Goal: Task Accomplishment & Management: Manage account settings

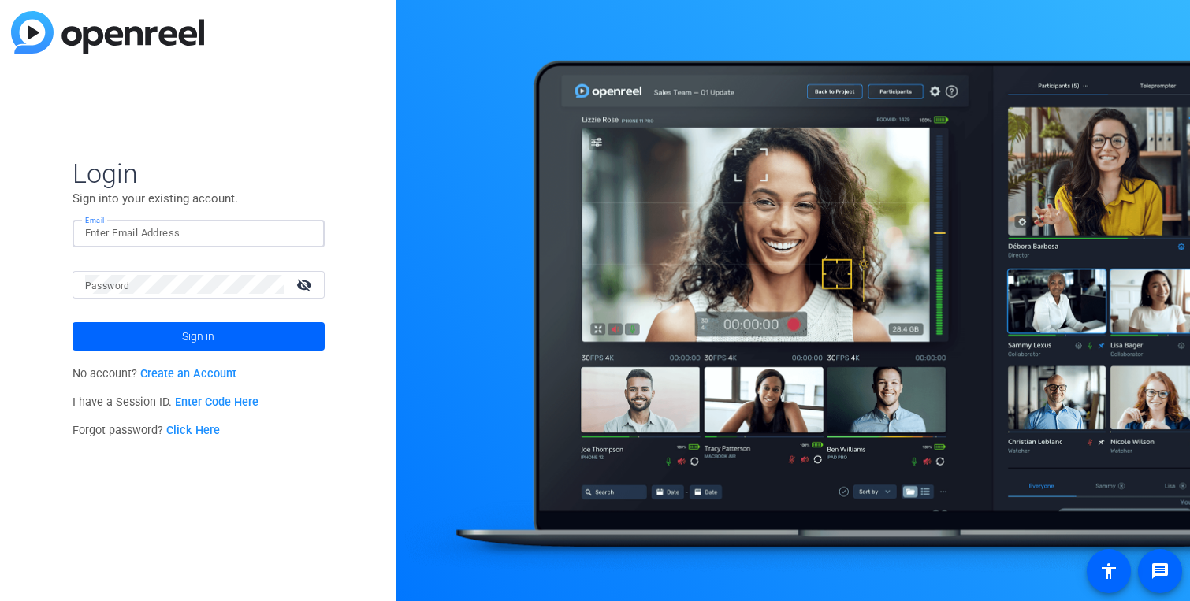
click at [200, 242] on input "Email" at bounding box center [198, 233] width 227 height 19
type input "[EMAIL_ADDRESS][DOMAIN_NAME]"
click at [73, 322] on button "Sign in" at bounding box center [199, 336] width 252 height 28
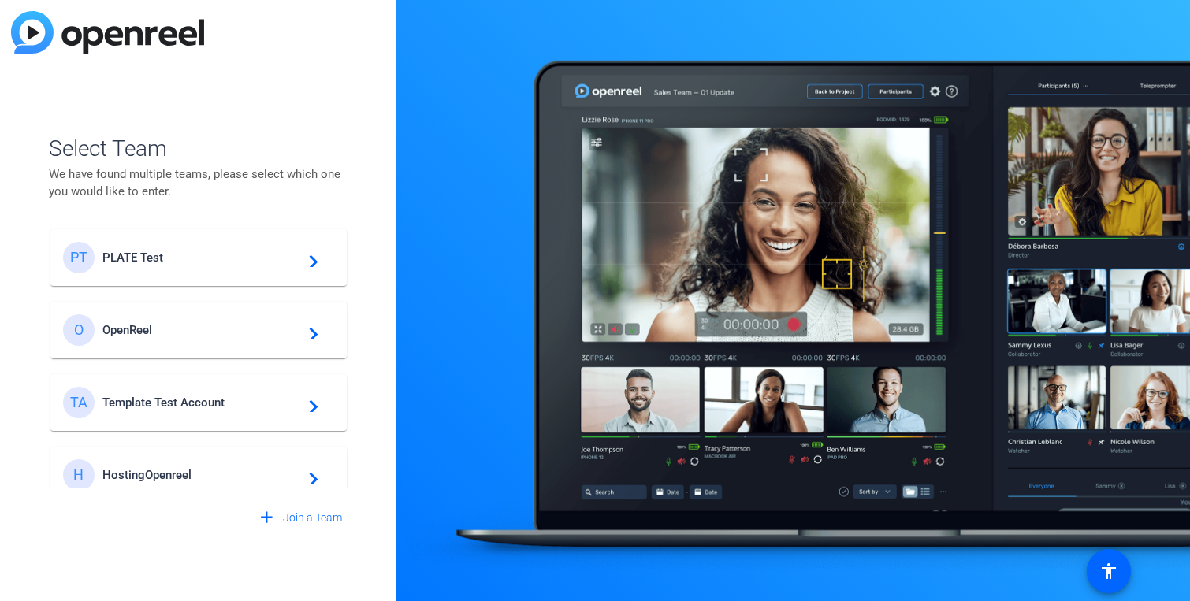
click at [155, 251] on span "PLATE Test" at bounding box center [200, 258] width 197 height 14
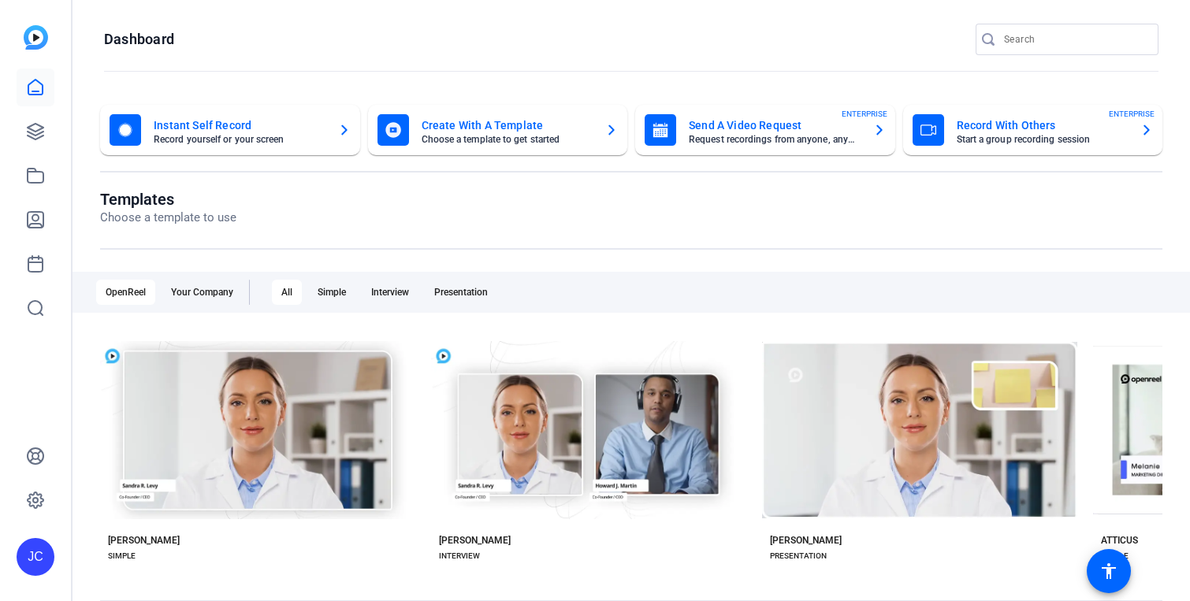
click at [322, 18] on mat-toolbar "Dashboard" at bounding box center [632, 44] width 1118 height 89
click at [27, 136] on icon at bounding box center [35, 131] width 19 height 19
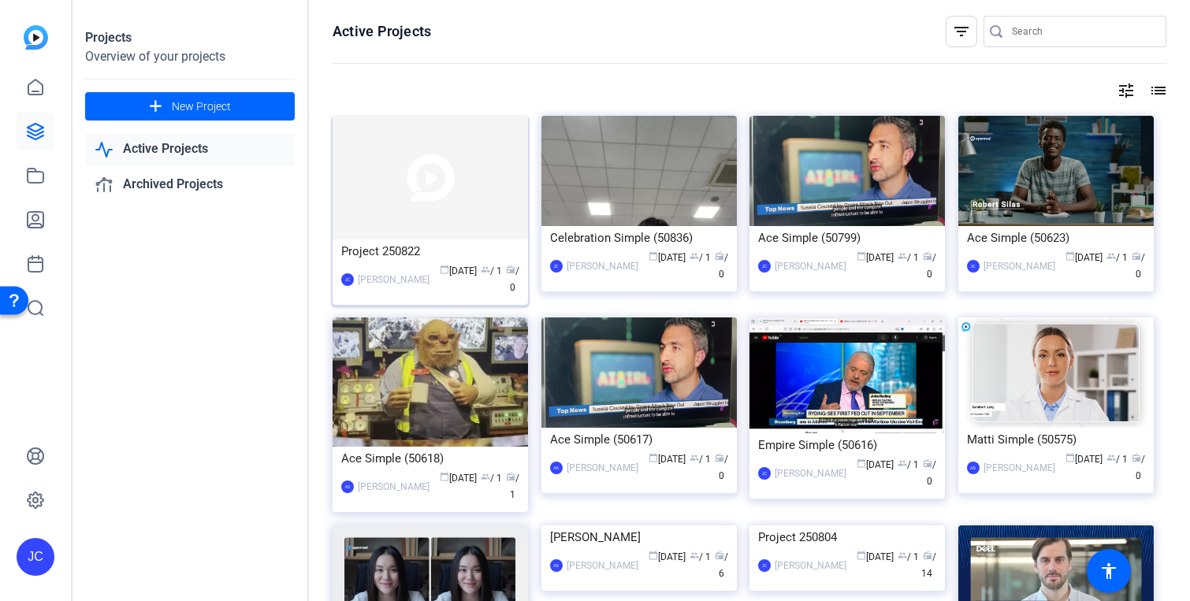
click at [392, 173] on img at bounding box center [430, 178] width 195 height 124
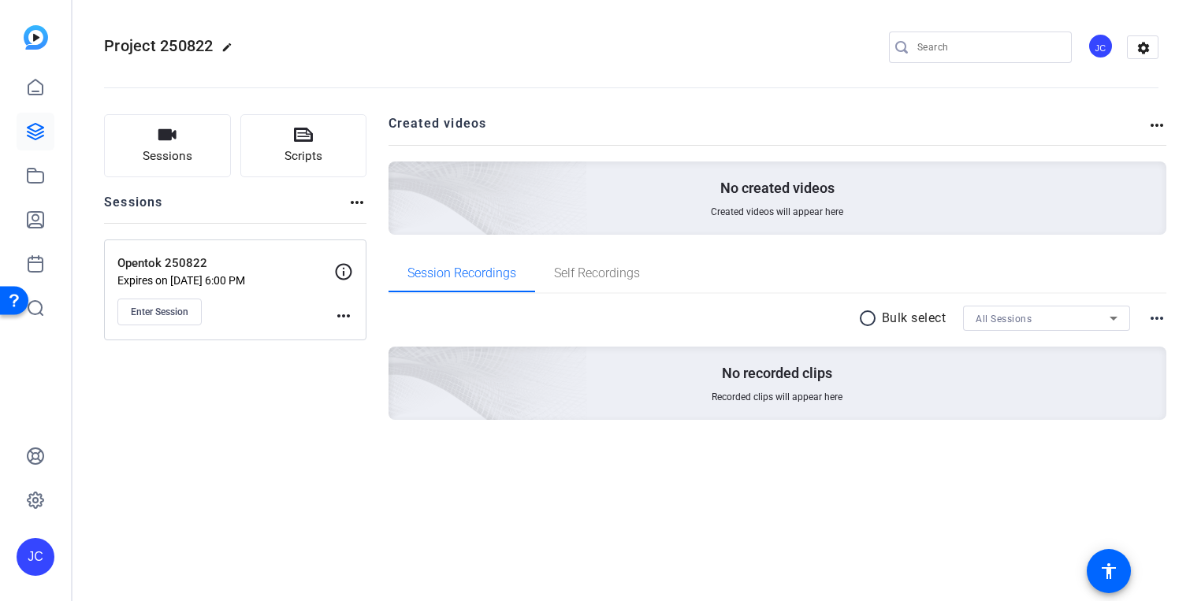
click at [346, 310] on mat-icon "more_horiz" at bounding box center [343, 316] width 19 height 19
click at [381, 337] on span "Edit Session" at bounding box center [383, 338] width 72 height 19
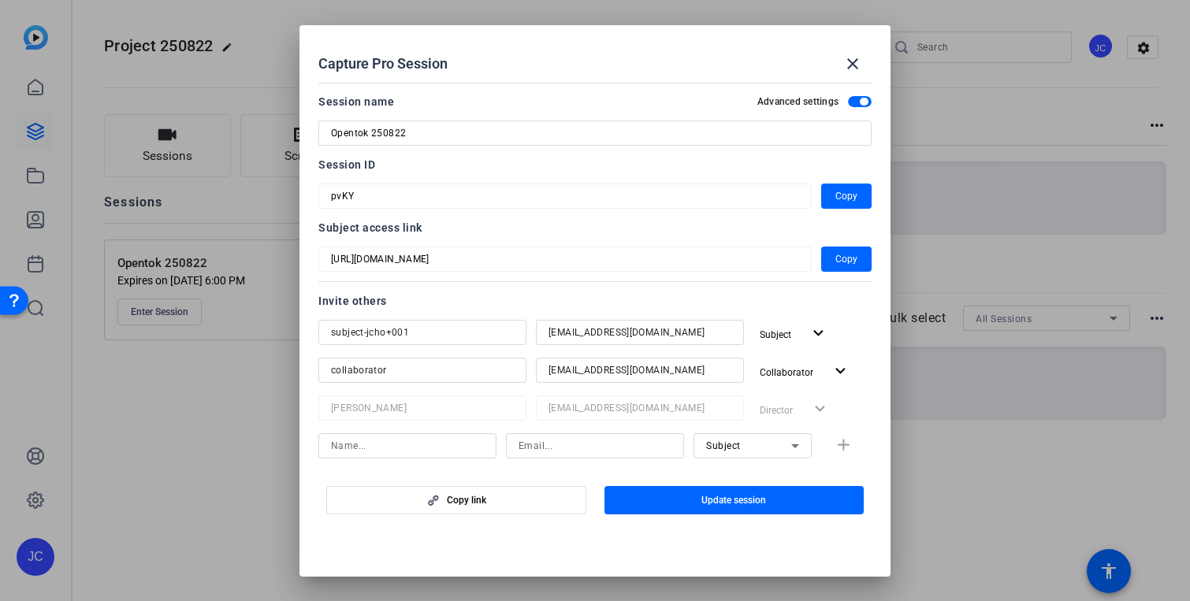
click at [617, 94] on div "Session name Advanced settings" at bounding box center [594, 101] width 553 height 19
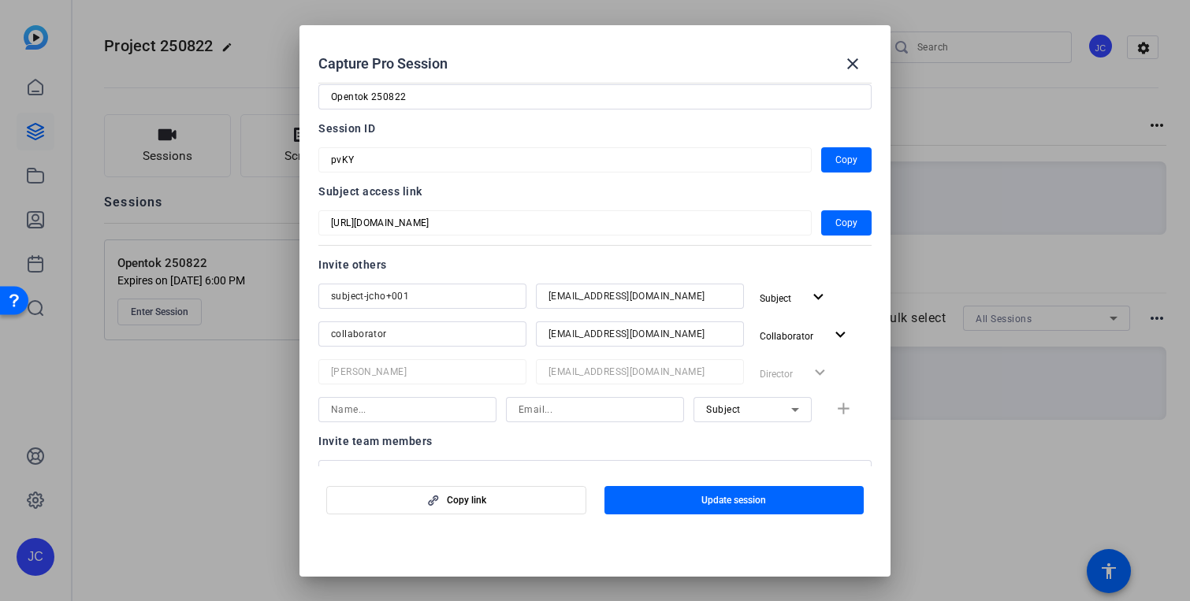
scroll to position [61, 0]
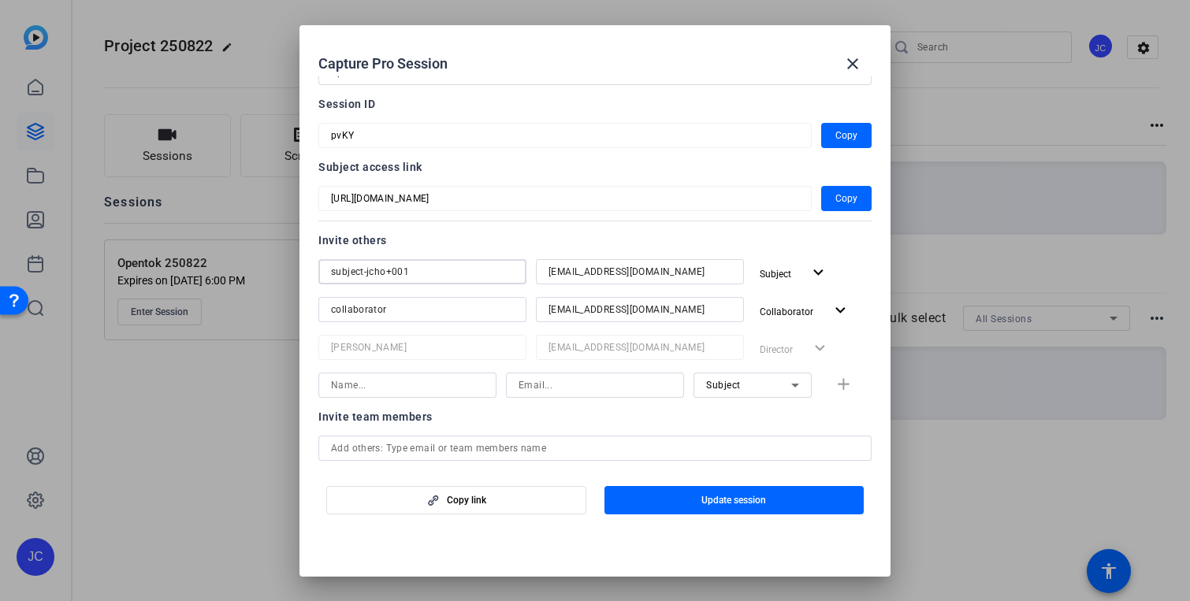
drag, startPoint x: 430, startPoint y: 268, endPoint x: 202, endPoint y: 261, distance: 227.9
click at [202, 262] on div "Capture Pro Session close Session name Advanced settings Opentok 250822 Session…" at bounding box center [595, 300] width 1190 height 601
click at [465, 238] on div "Invite others" at bounding box center [594, 240] width 553 height 19
click at [516, 500] on span "button" at bounding box center [456, 501] width 259 height 38
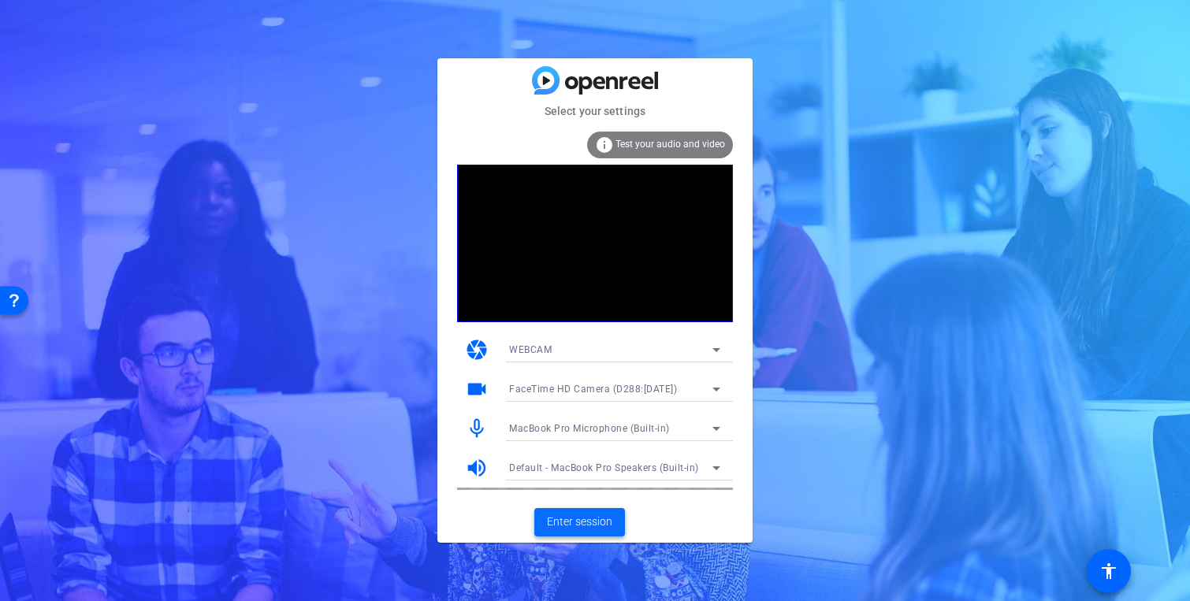
click at [547, 522] on span "Enter session" at bounding box center [579, 522] width 65 height 17
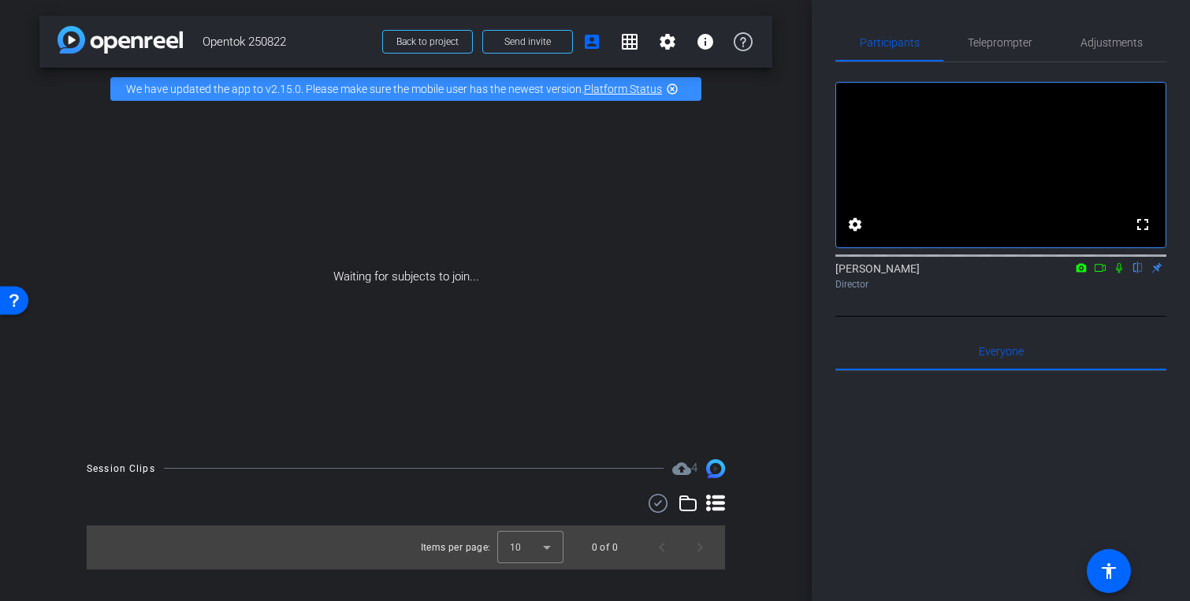
click at [1120, 273] on icon at bounding box center [1119, 267] width 13 height 11
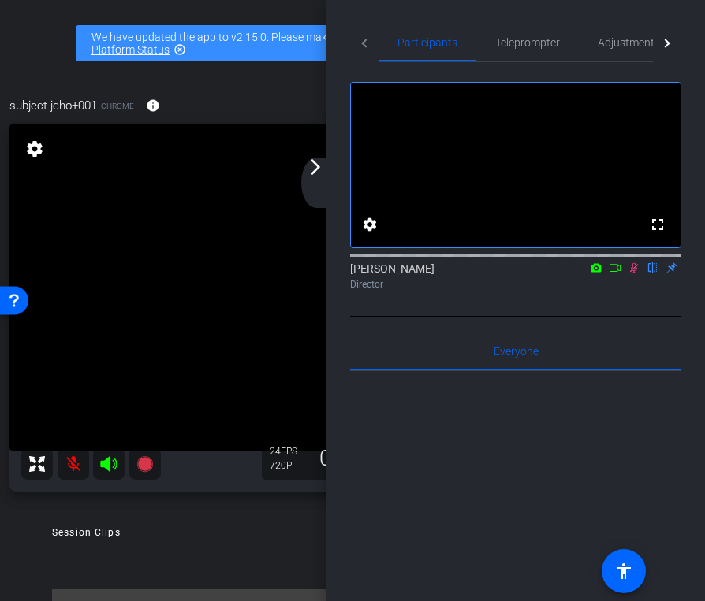
click at [318, 166] on mat-icon "arrow_forward_ios" at bounding box center [315, 167] width 19 height 19
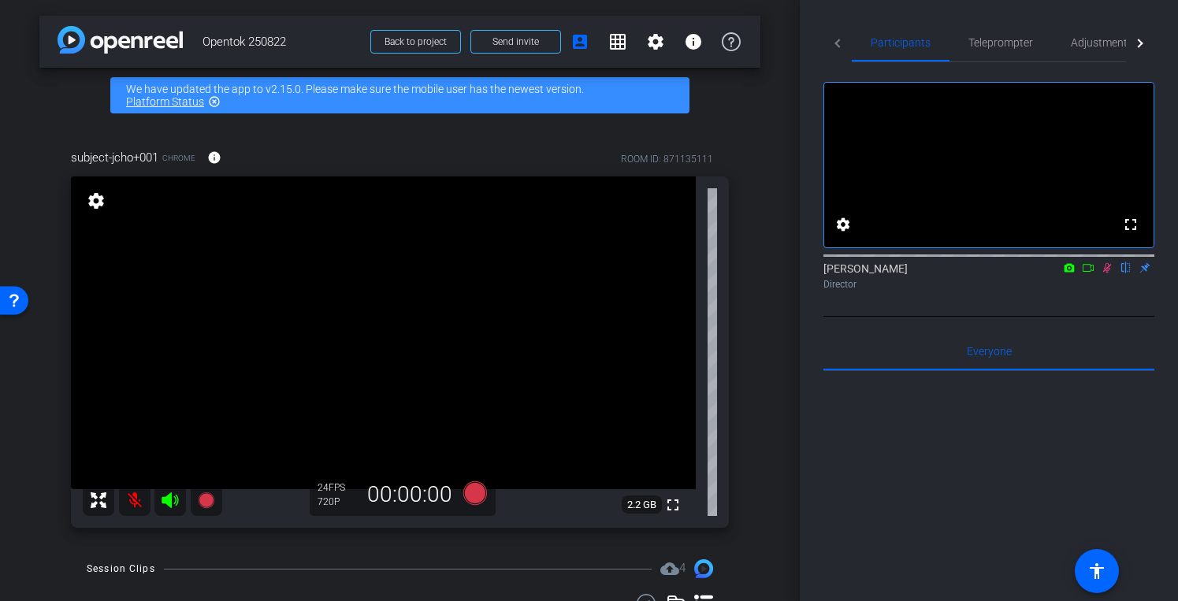
click at [767, 348] on div "arrow_back Opentok 250822 Back to project Send invite account_box grid_on setti…" at bounding box center [400, 300] width 800 height 601
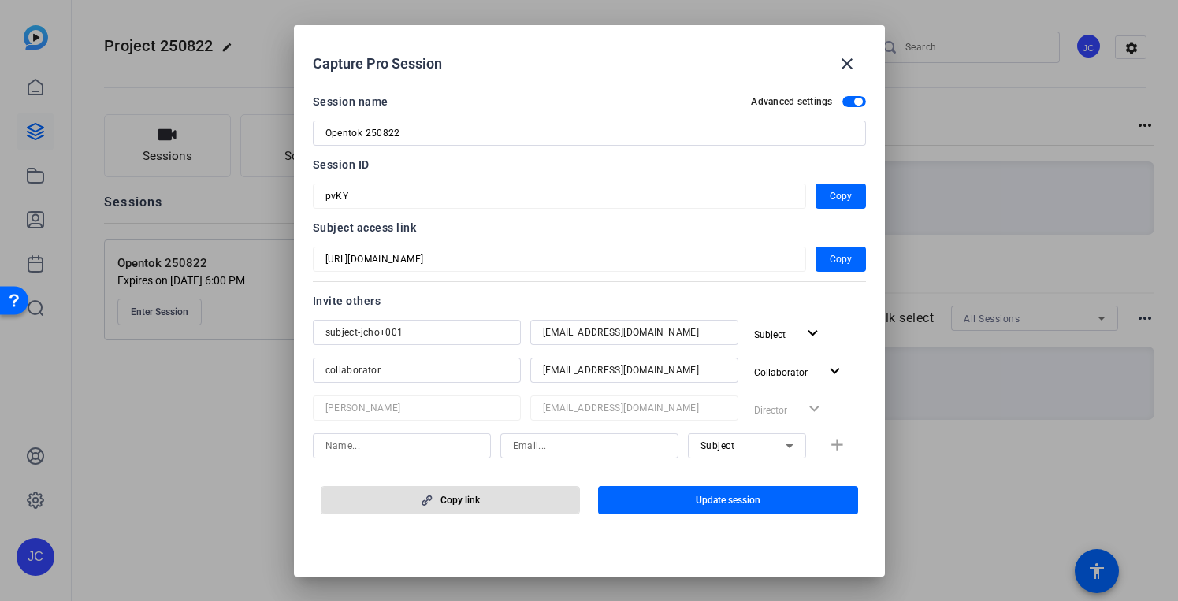
scroll to position [61, 0]
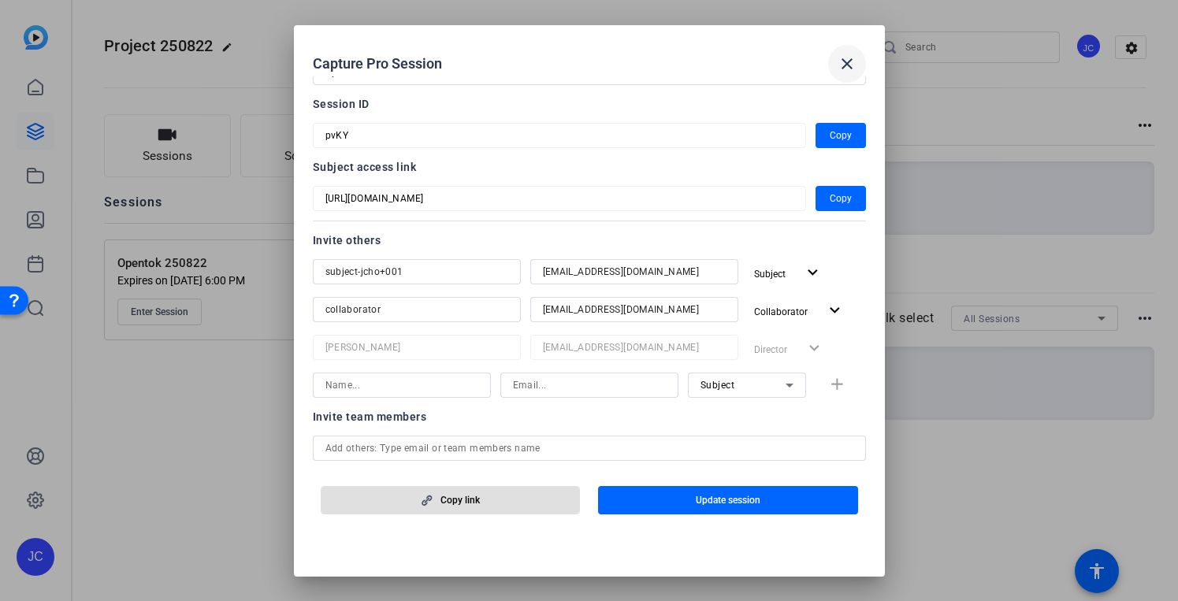
click at [846, 58] on mat-icon "close" at bounding box center [847, 63] width 19 height 19
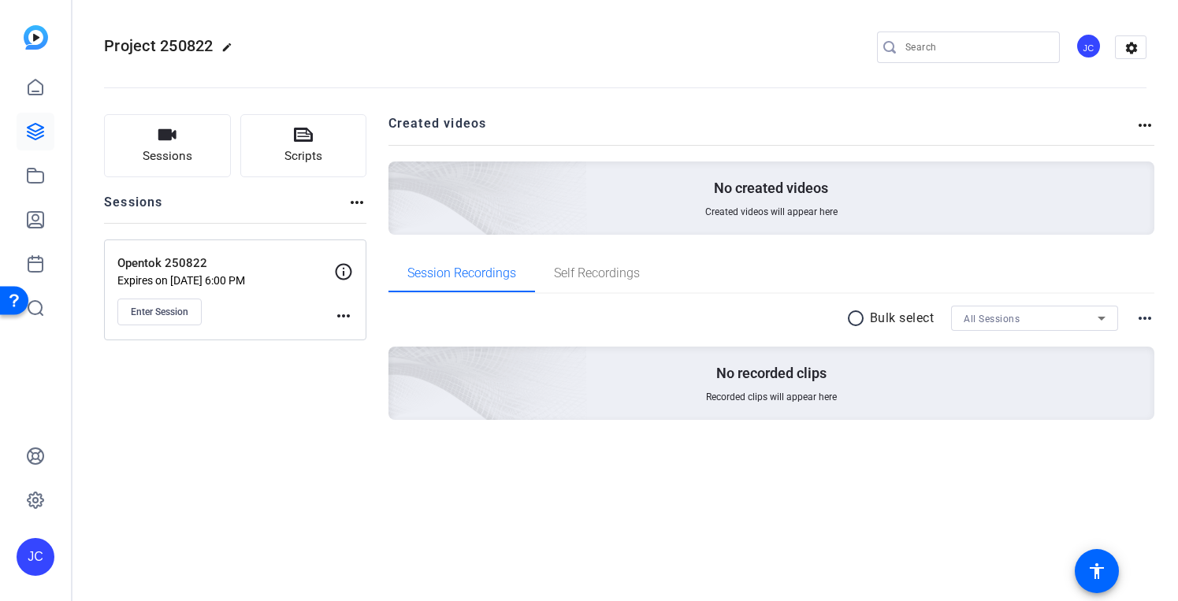
click at [292, 30] on div "Project 250822 edit JC settings" at bounding box center [625, 47] width 1043 height 119
click at [162, 311] on span "Enter Session" at bounding box center [160, 312] width 58 height 13
click at [343, 316] on mat-icon "more_horiz" at bounding box center [343, 316] width 19 height 19
click at [503, 39] on div at bounding box center [589, 300] width 1178 height 601
click at [333, 315] on div "Enter Session" at bounding box center [225, 312] width 217 height 27
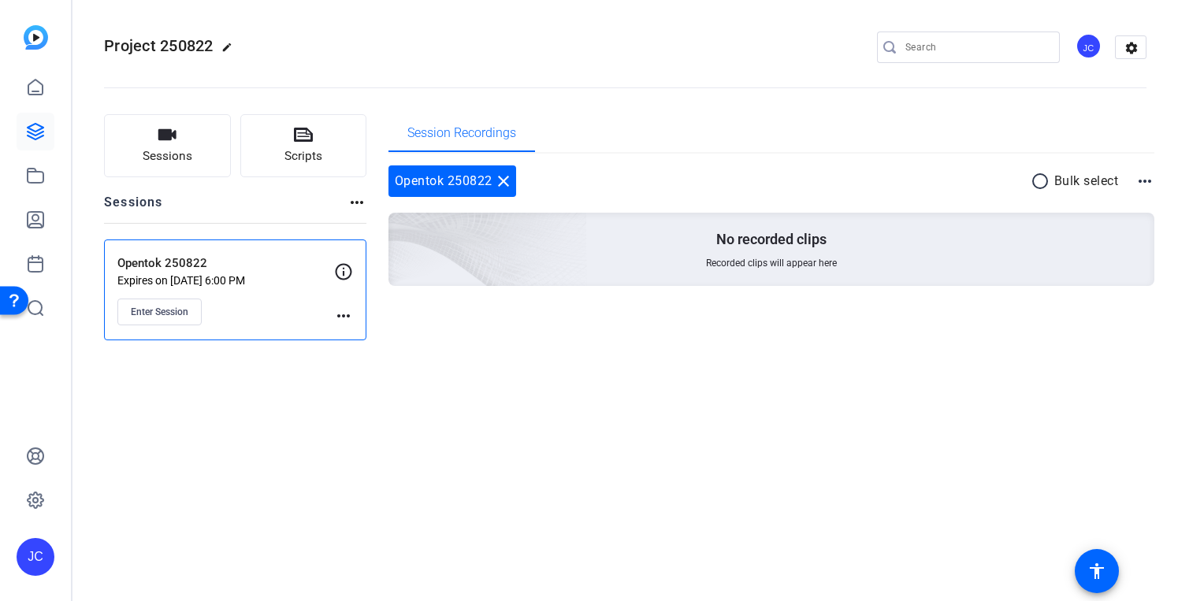
click at [355, 316] on div "Opentok 250822 Expires on Aug 29, 2025 @ 6:00 PM Enter Session more_horiz" at bounding box center [235, 290] width 262 height 101
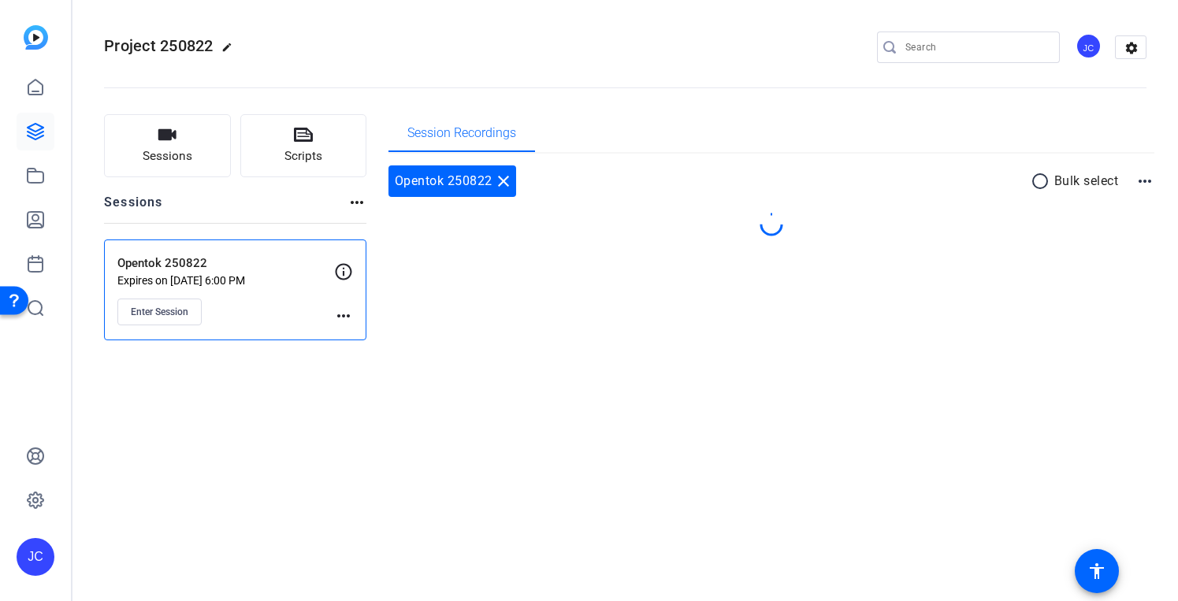
click at [345, 315] on mat-icon "more_horiz" at bounding box center [343, 316] width 19 height 19
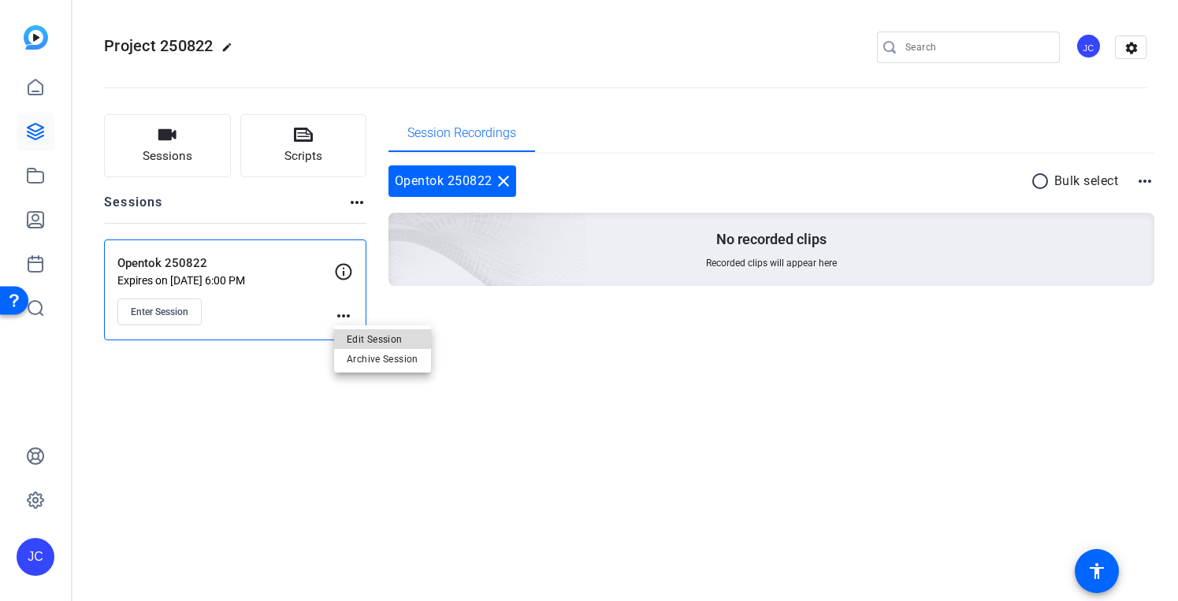
click at [378, 337] on span "Edit Session" at bounding box center [383, 338] width 72 height 19
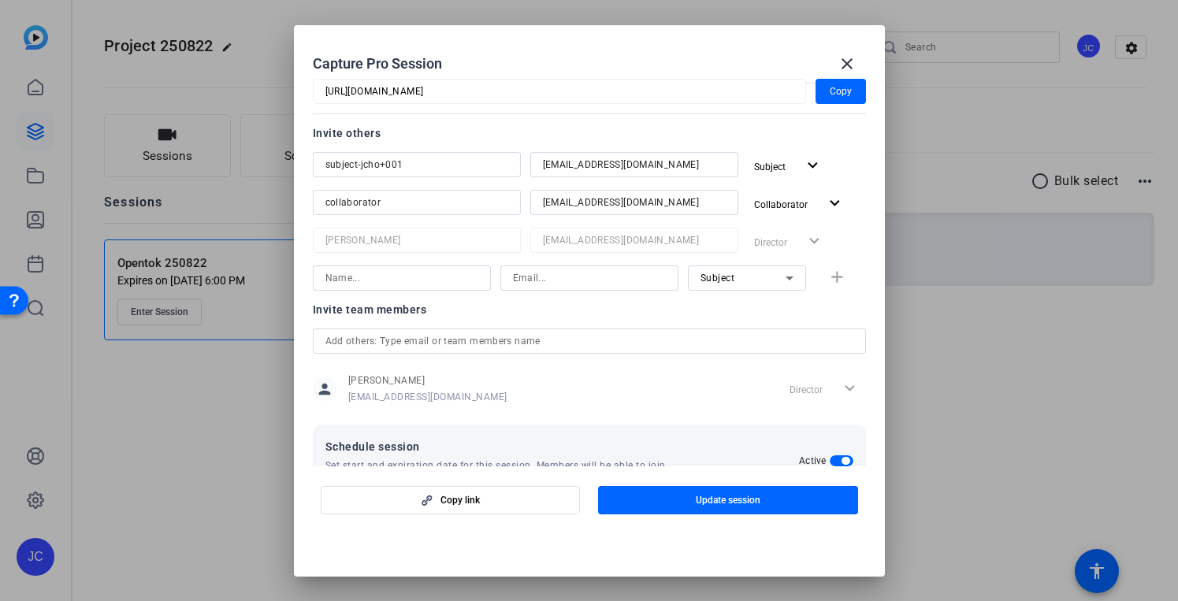
scroll to position [295, 0]
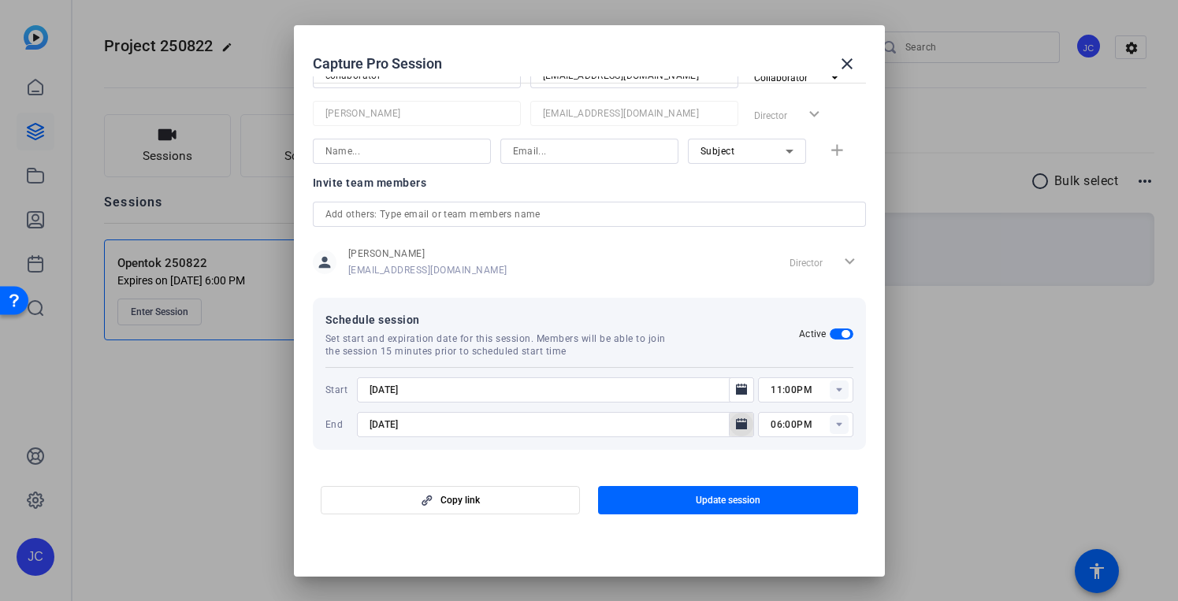
click at [747, 423] on icon "Open calendar" at bounding box center [741, 424] width 11 height 11
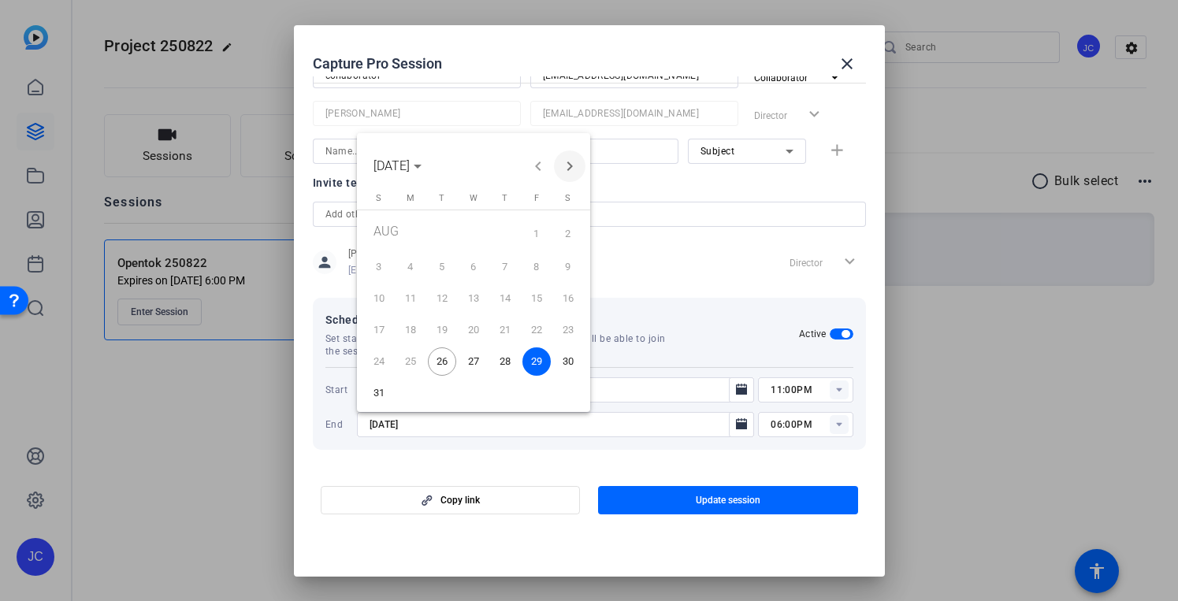
click at [570, 166] on span "Next month" at bounding box center [570, 167] width 32 height 32
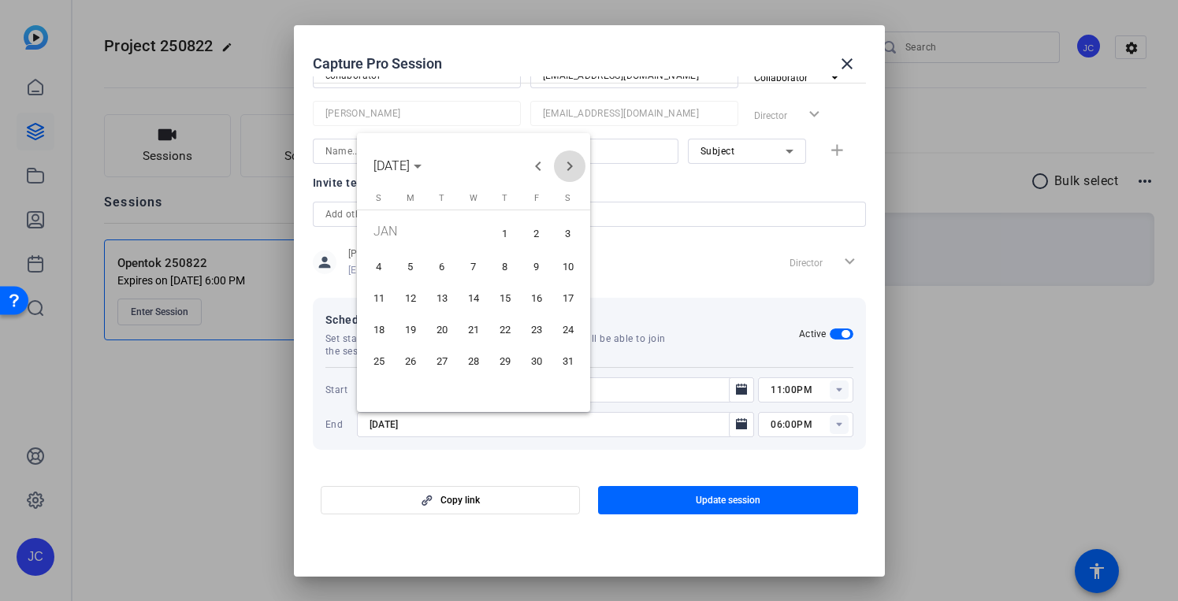
click at [570, 166] on span "Next month" at bounding box center [570, 167] width 32 height 32
click at [422, 168] on icon "Choose month and year" at bounding box center [418, 167] width 8 height 4
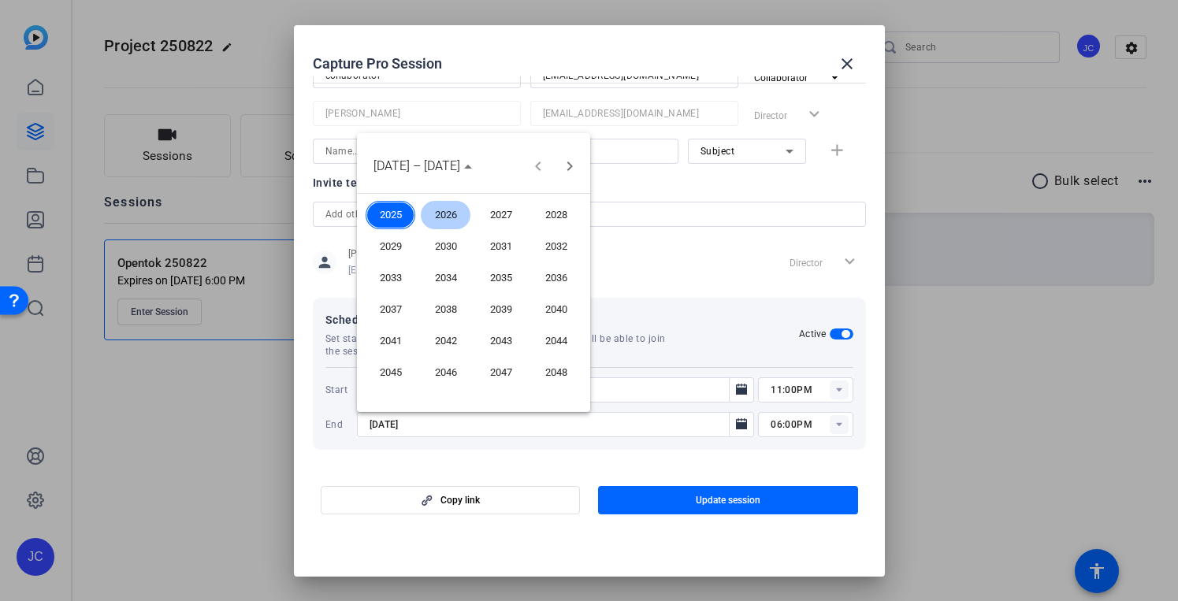
click at [545, 211] on span "2028" at bounding box center [556, 215] width 50 height 28
click at [549, 311] on span "DEC" at bounding box center [556, 310] width 50 height 28
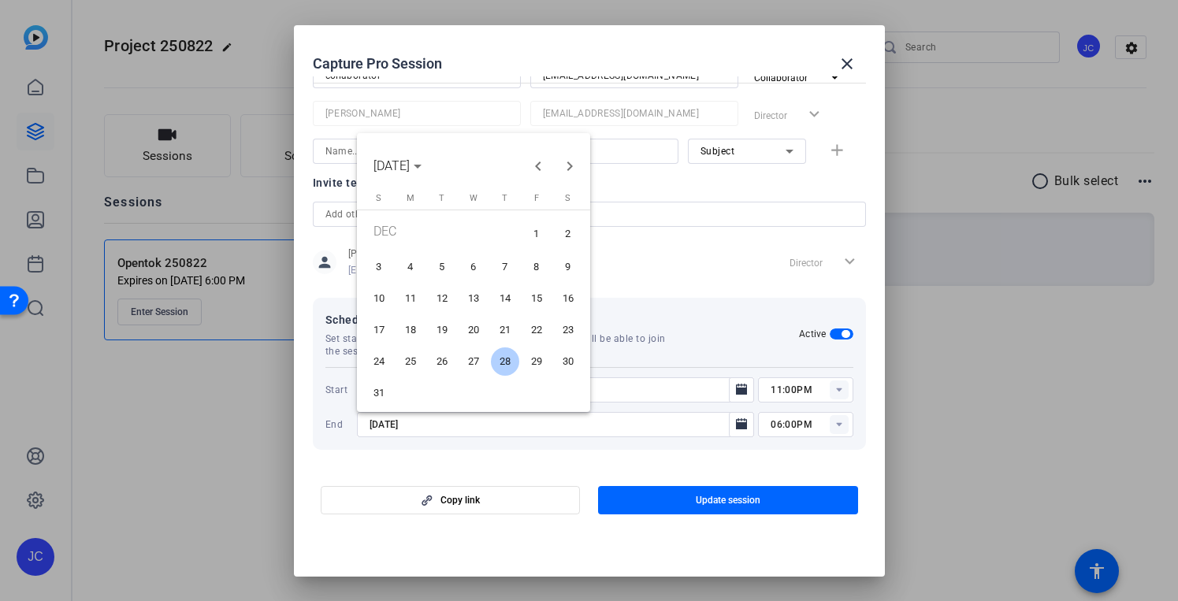
click at [375, 389] on span "31" at bounding box center [379, 393] width 28 height 28
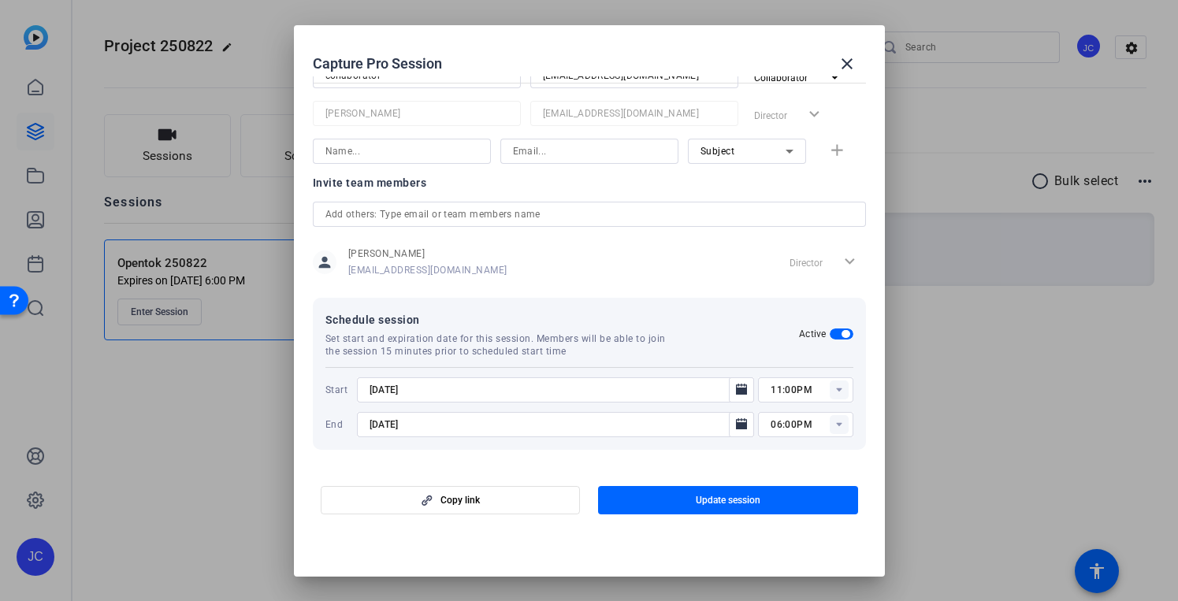
type input "12/31/2028"
click at [687, 494] on span "button" at bounding box center [728, 501] width 260 height 38
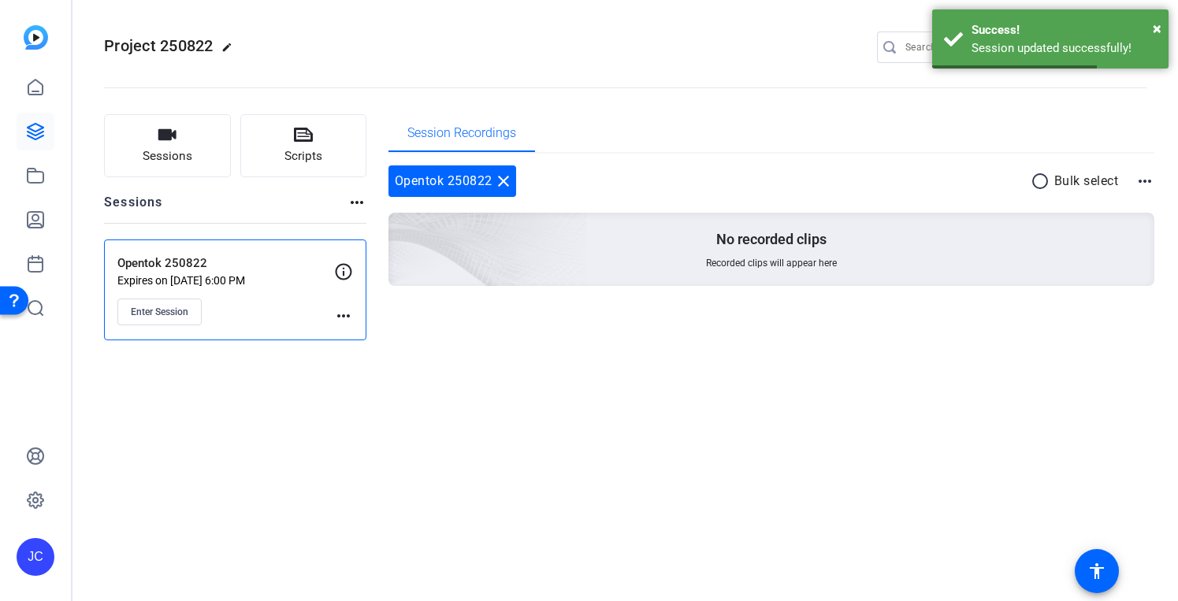
click at [617, 42] on div "Project 250822 edit JC settings" at bounding box center [625, 47] width 1043 height 24
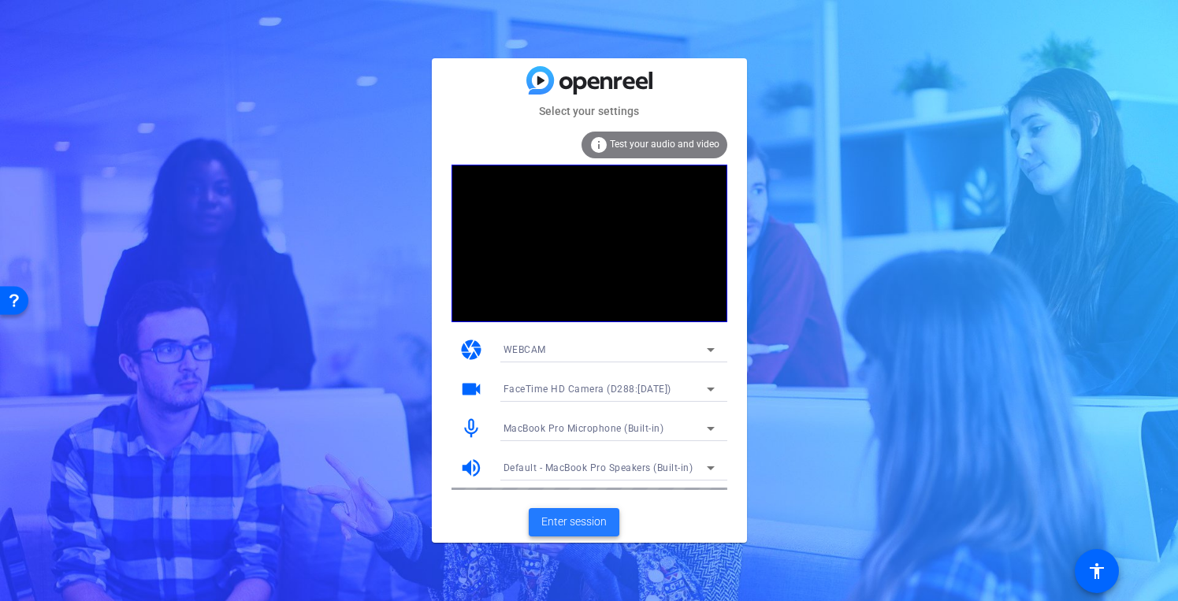
click at [540, 518] on span at bounding box center [574, 523] width 91 height 38
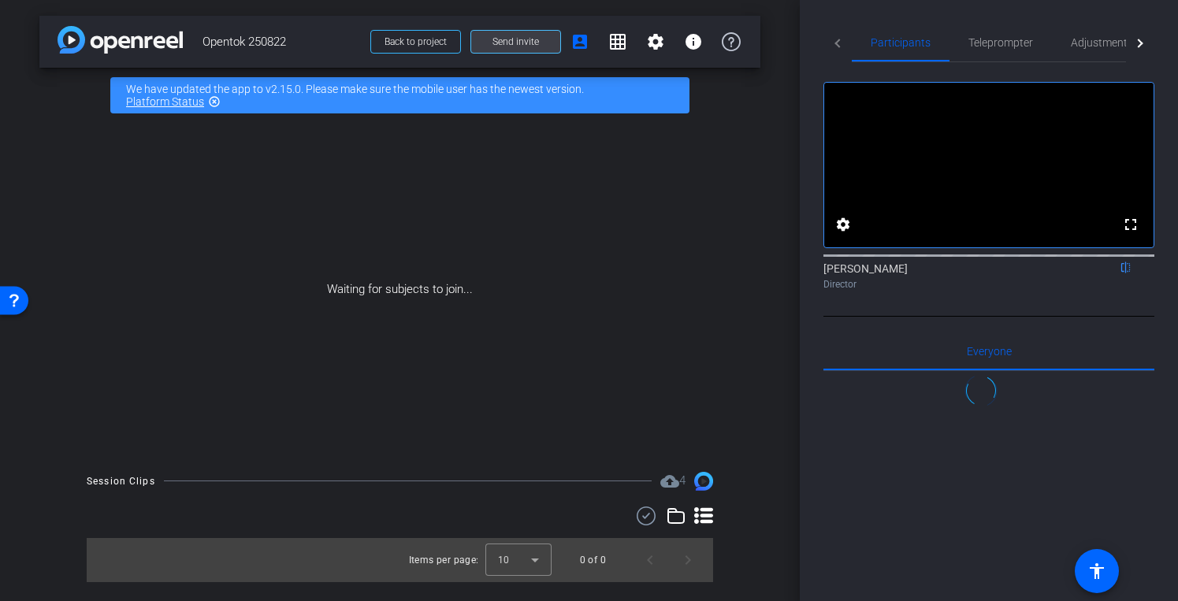
click at [556, 36] on span at bounding box center [515, 42] width 89 height 38
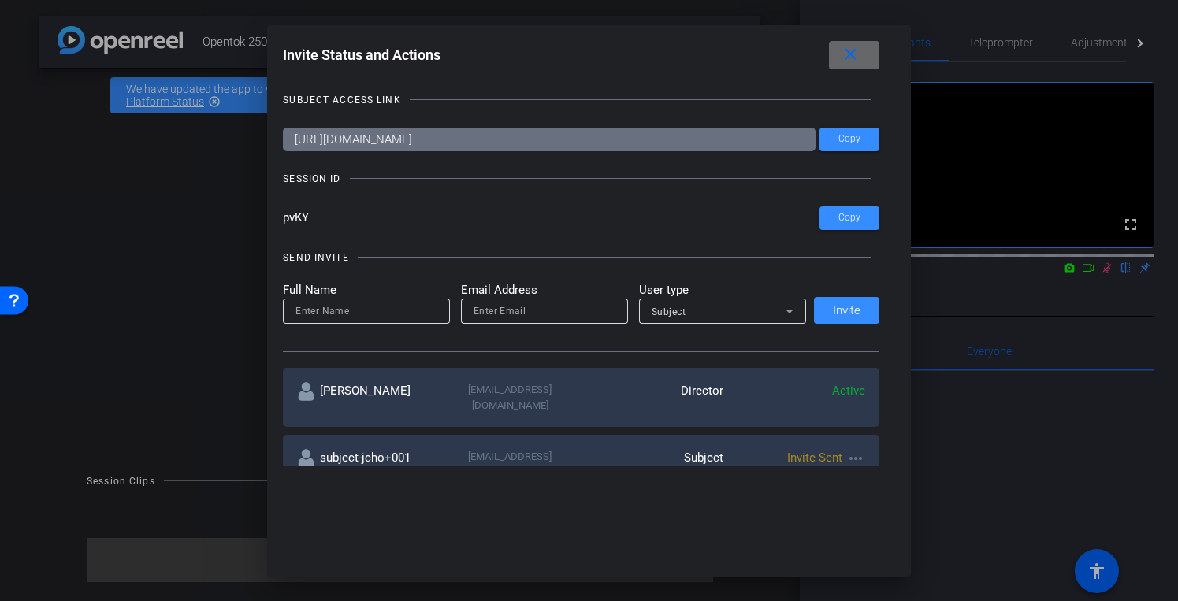
click at [866, 61] on span at bounding box center [854, 55] width 50 height 38
